Goal: Task Accomplishment & Management: Manage account settings

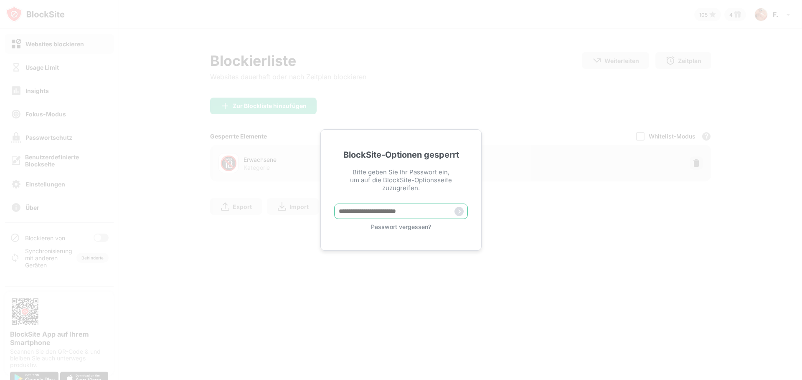
click at [420, 218] on input "text" at bounding box center [401, 211] width 134 height 15
type input "**********"
click at [458, 208] on img at bounding box center [458, 211] width 9 height 9
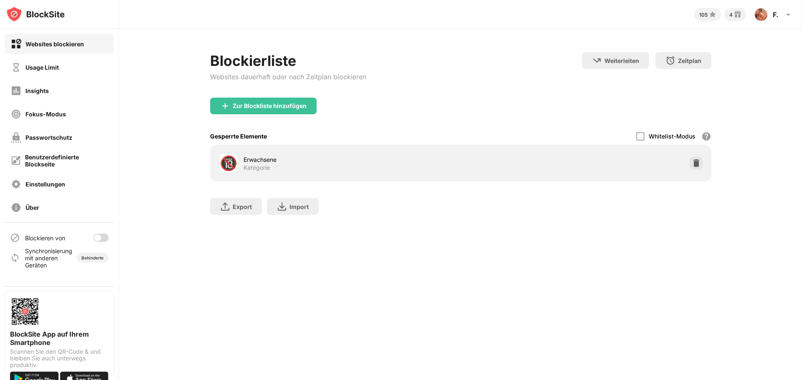
click at [103, 235] on div at bounding box center [101, 238] width 15 height 8
click at [65, 253] on div "Synchronisierung mit anderen Geräten" at bounding box center [46, 258] width 43 height 21
click at [91, 258] on div "Behinderte" at bounding box center [92, 257] width 22 height 5
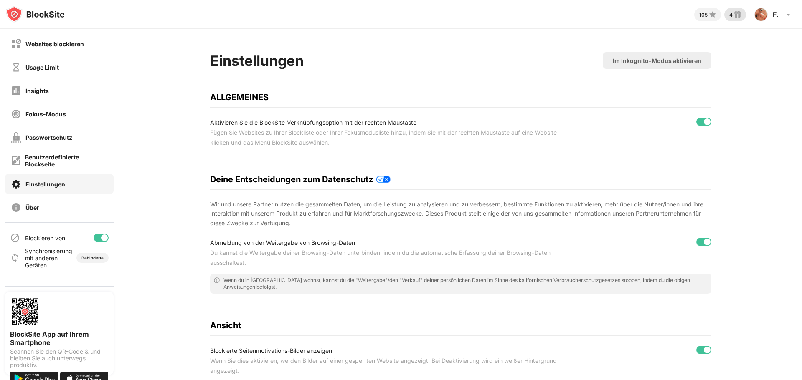
click at [735, 15] on img at bounding box center [737, 15] width 10 height 10
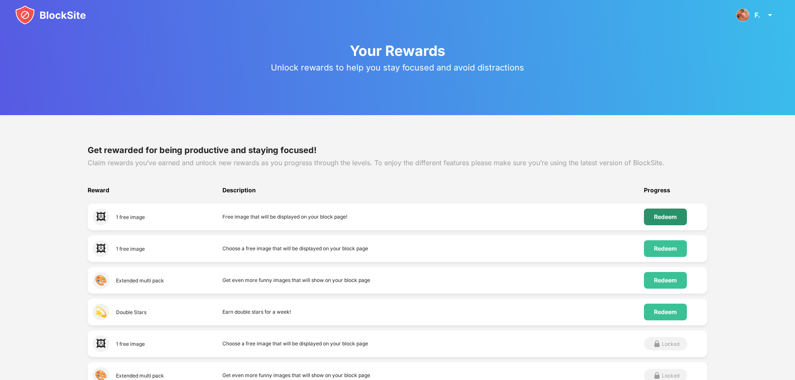
click at [663, 217] on div "Redeem" at bounding box center [665, 217] width 23 height 7
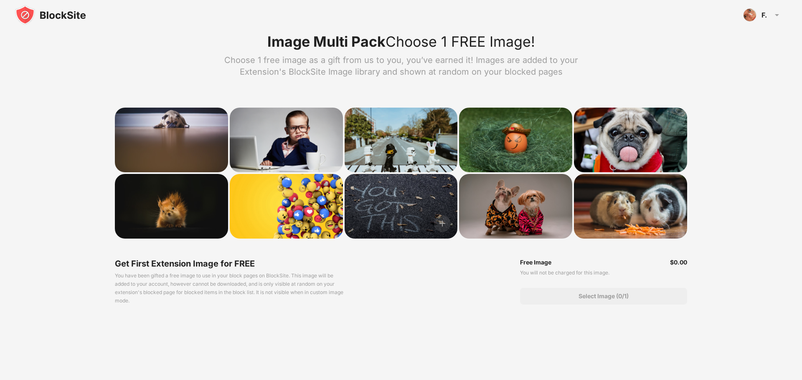
click at [433, 197] on div at bounding box center [400, 206] width 113 height 65
click at [440, 218] on img at bounding box center [442, 223] width 17 height 17
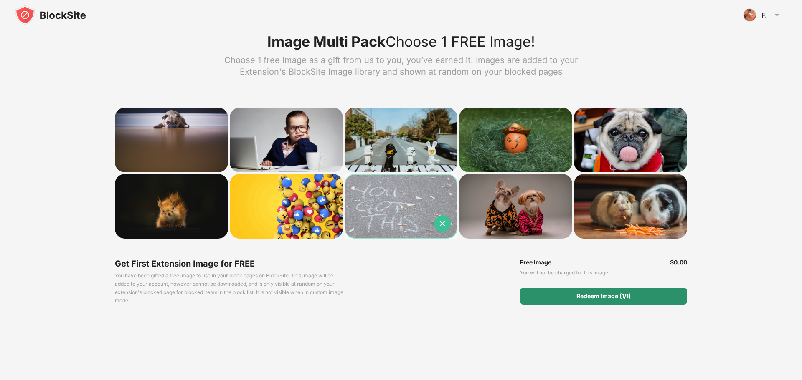
click at [544, 294] on div "Redeem Image (1/1)" at bounding box center [603, 296] width 167 height 17
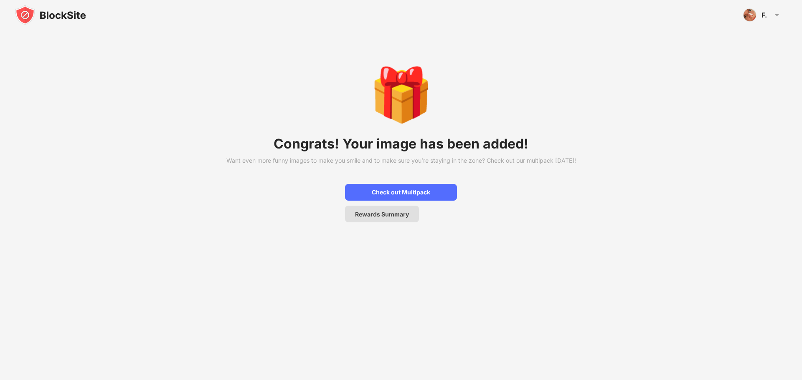
click at [371, 218] on div "Rewards Summary" at bounding box center [382, 214] width 54 height 7
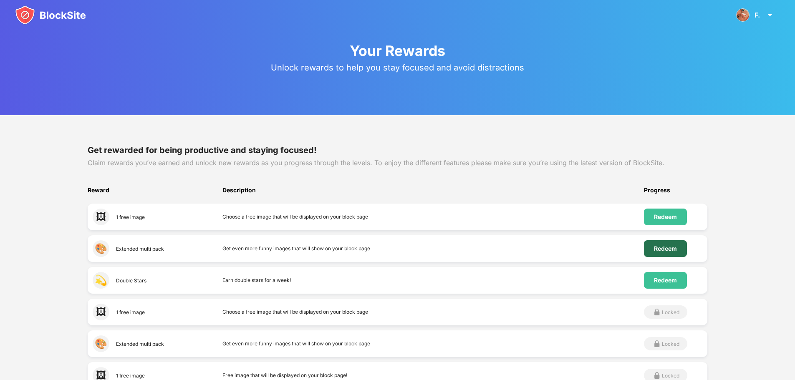
click at [673, 250] on div "Redeem" at bounding box center [665, 248] width 23 height 7
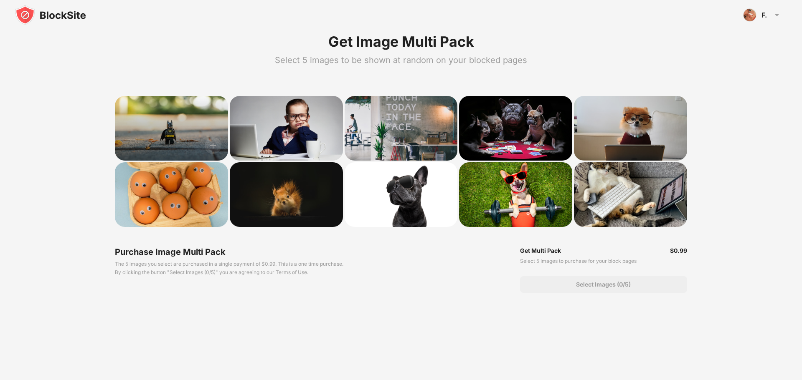
click at [203, 143] on div at bounding box center [171, 128] width 113 height 65
click at [180, 109] on div at bounding box center [171, 128] width 113 height 65
click at [215, 149] on img at bounding box center [213, 145] width 17 height 17
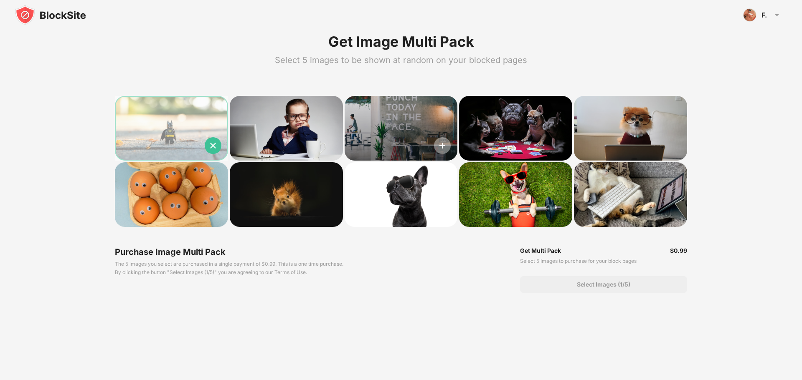
drag, startPoint x: 443, startPoint y: 160, endPoint x: 437, endPoint y: 150, distance: 11.2
click at [437, 150] on img at bounding box center [442, 145] width 17 height 17
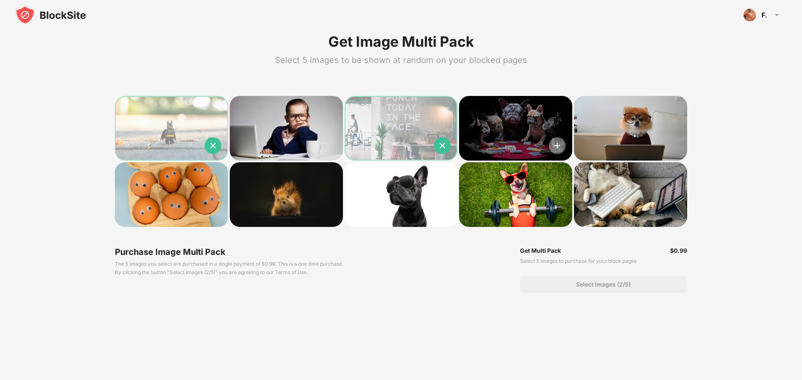
click at [552, 145] on img at bounding box center [557, 145] width 17 height 17
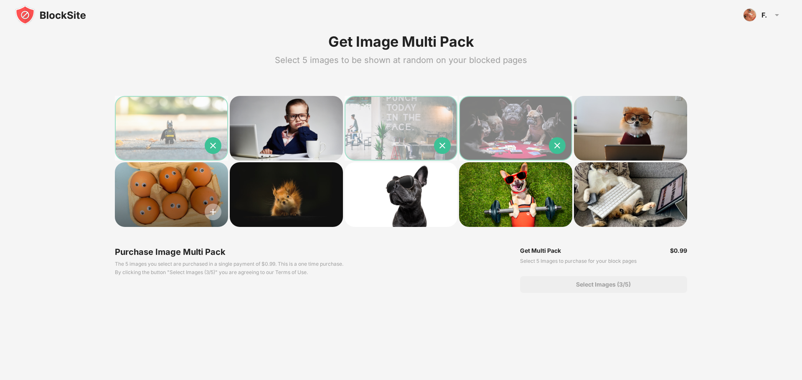
click at [207, 208] on img at bounding box center [213, 212] width 17 height 17
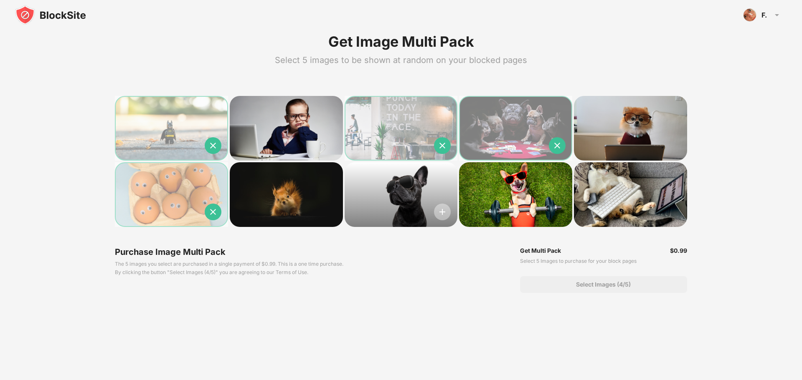
click at [440, 212] on img at bounding box center [442, 212] width 17 height 17
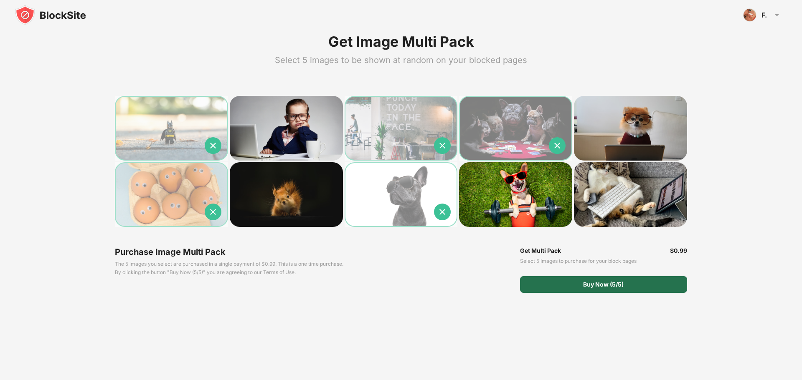
click at [610, 283] on div "Buy Now (5/5)" at bounding box center [603, 284] width 40 height 7
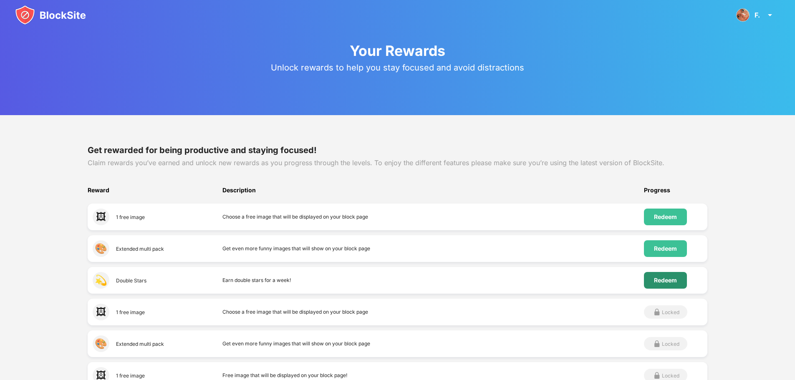
click at [684, 283] on div "Redeem" at bounding box center [665, 280] width 43 height 17
